Goal: Information Seeking & Learning: Learn about a topic

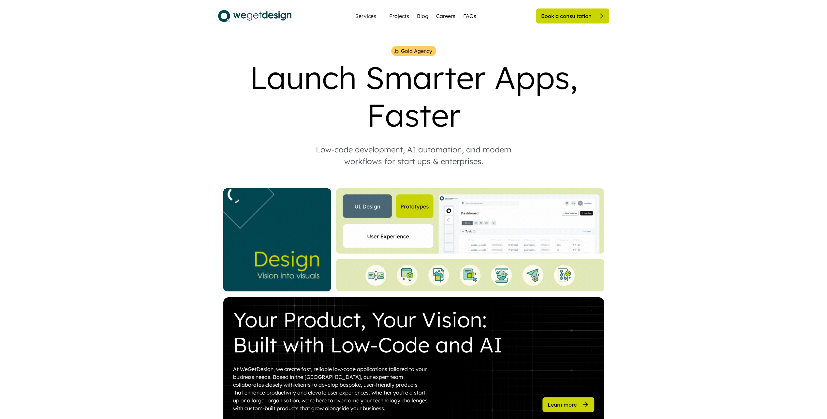
click at [229, 10] on img at bounding box center [254, 16] width 73 height 16
click at [233, 14] on img at bounding box center [254, 16] width 73 height 16
click at [394, 18] on div "Projects" at bounding box center [399, 16] width 20 height 8
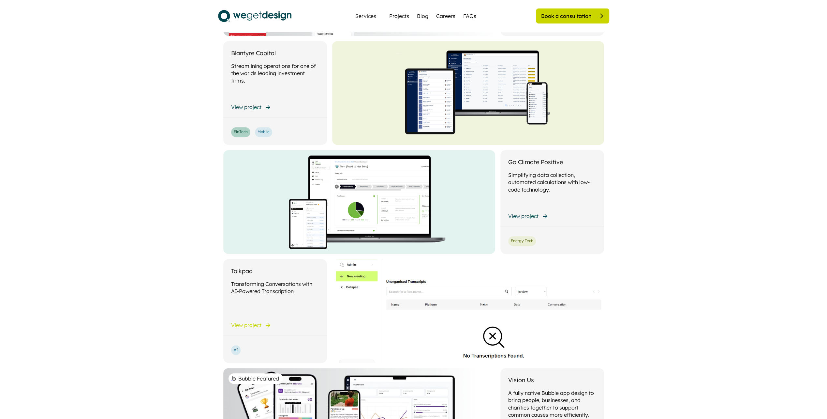
scroll to position [110, 0]
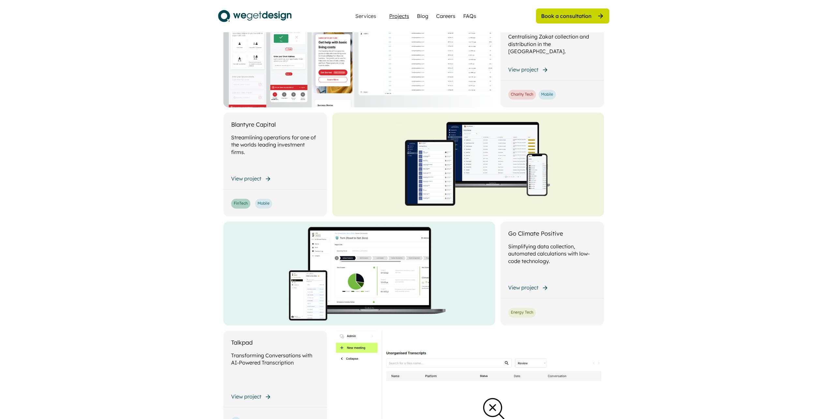
click at [400, 17] on div "Projects" at bounding box center [399, 16] width 20 height 8
click at [419, 17] on div "Blog" at bounding box center [422, 16] width 11 height 8
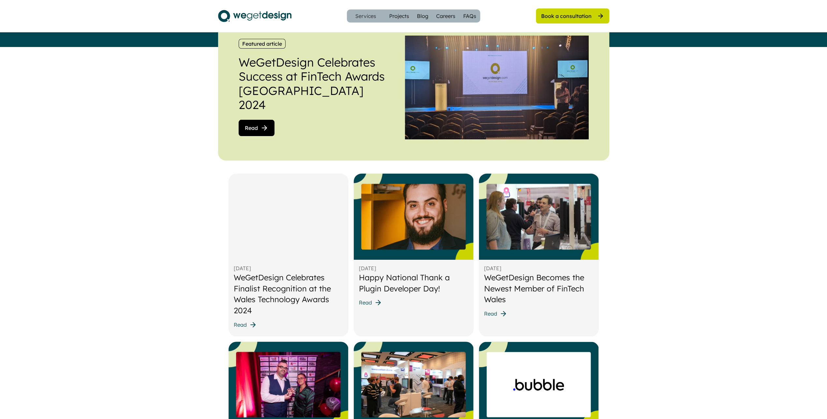
scroll to position [163, 0]
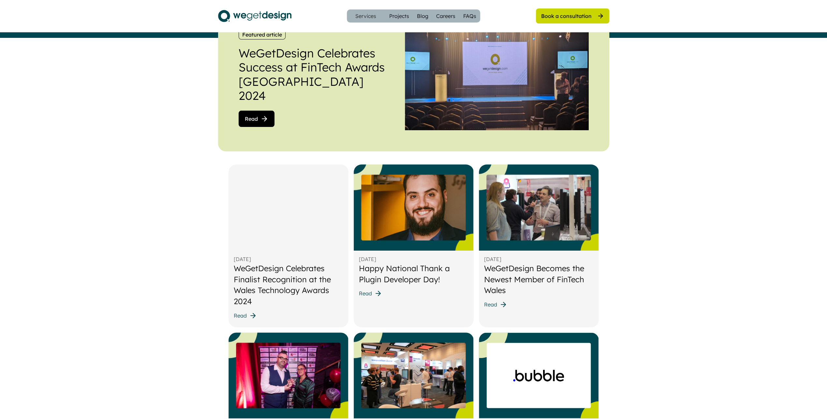
click at [250, 271] on div "WeGetDesign Celebrates Finalist Recognition at the Wales Technology Awards 2024" at bounding box center [289, 285] width 110 height 44
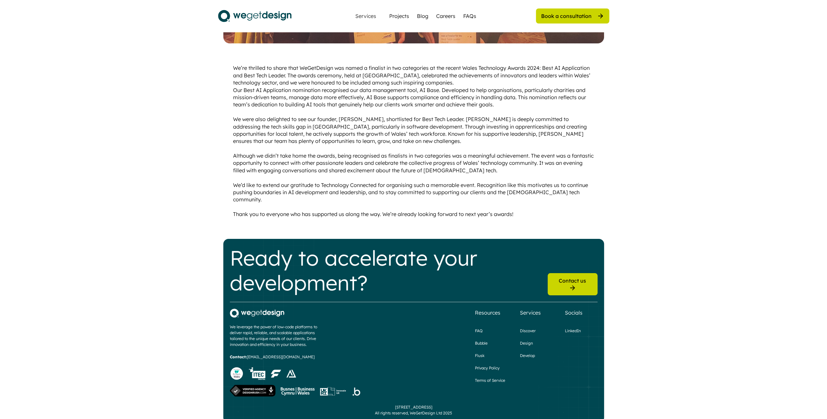
scroll to position [279, 0]
